Goal: Check status: Check status

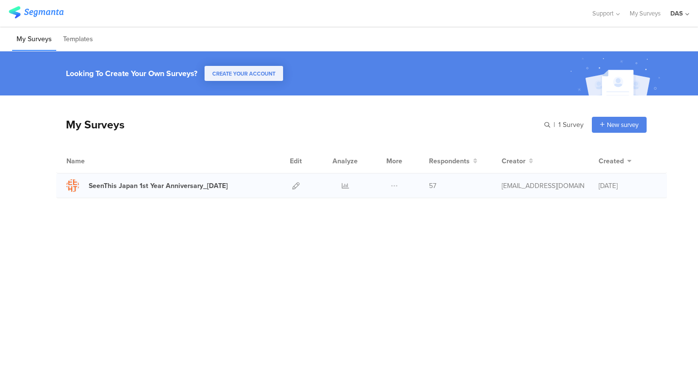
click at [433, 187] on span "57" at bounding box center [432, 186] width 7 height 10
click at [350, 184] on div at bounding box center [344, 185] width 29 height 24
click at [342, 184] on icon at bounding box center [345, 185] width 7 height 7
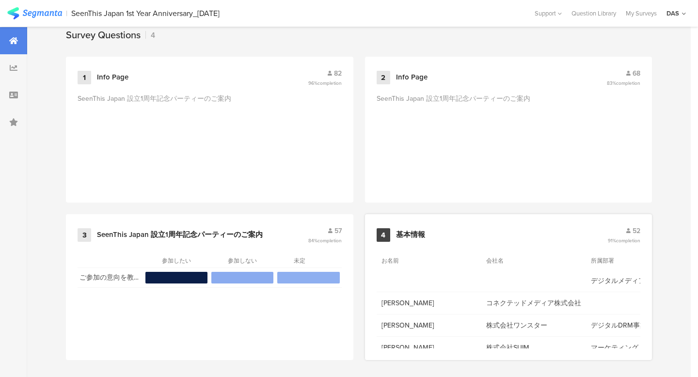
scroll to position [413, 0]
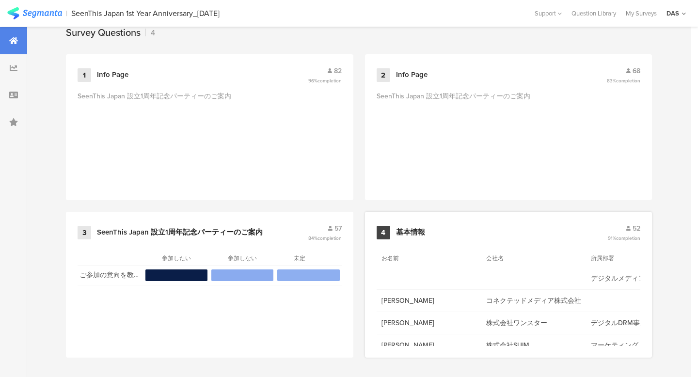
click at [637, 229] on span "52" at bounding box center [636, 228] width 8 height 10
